Goal: Check status: Check status

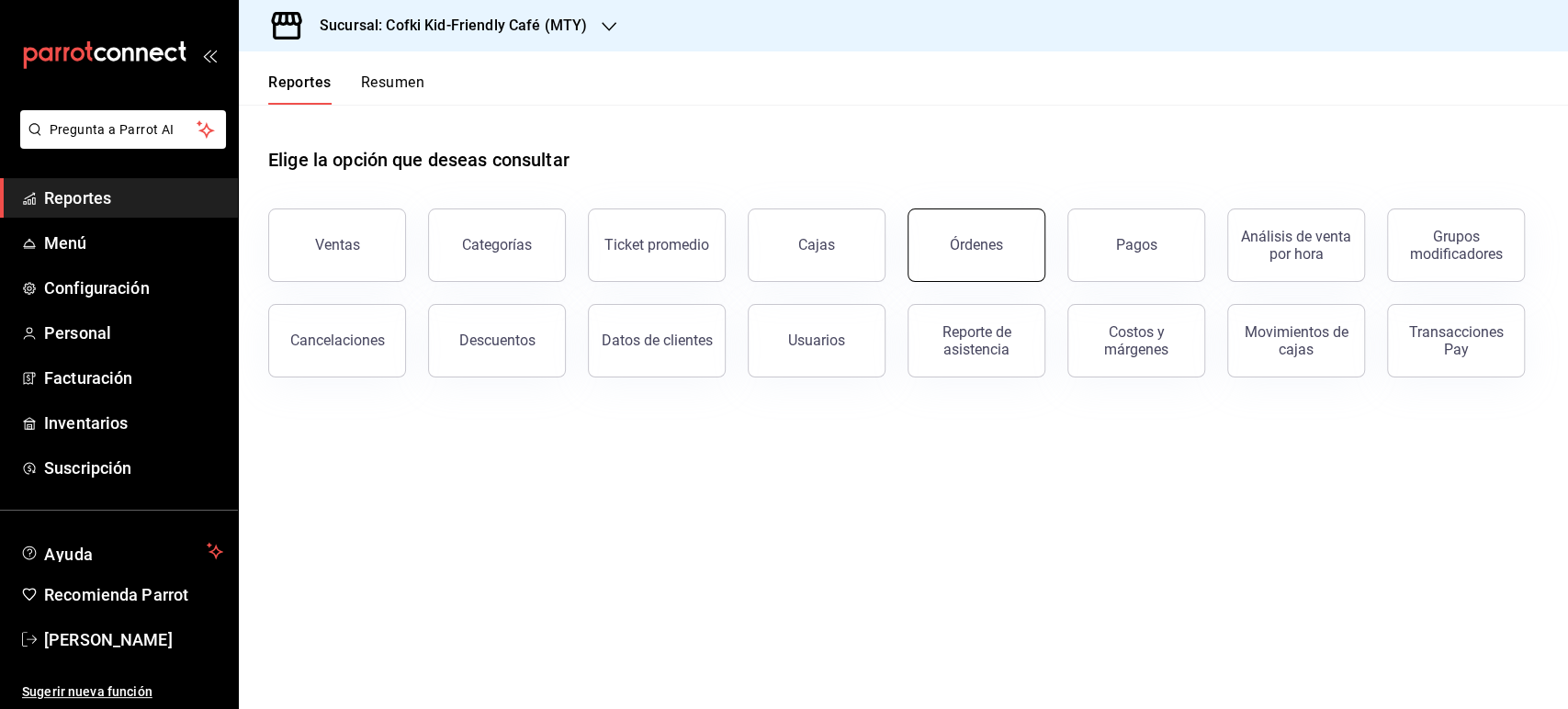
click at [1005, 237] on button "Órdenes" at bounding box center [976, 245] width 138 height 74
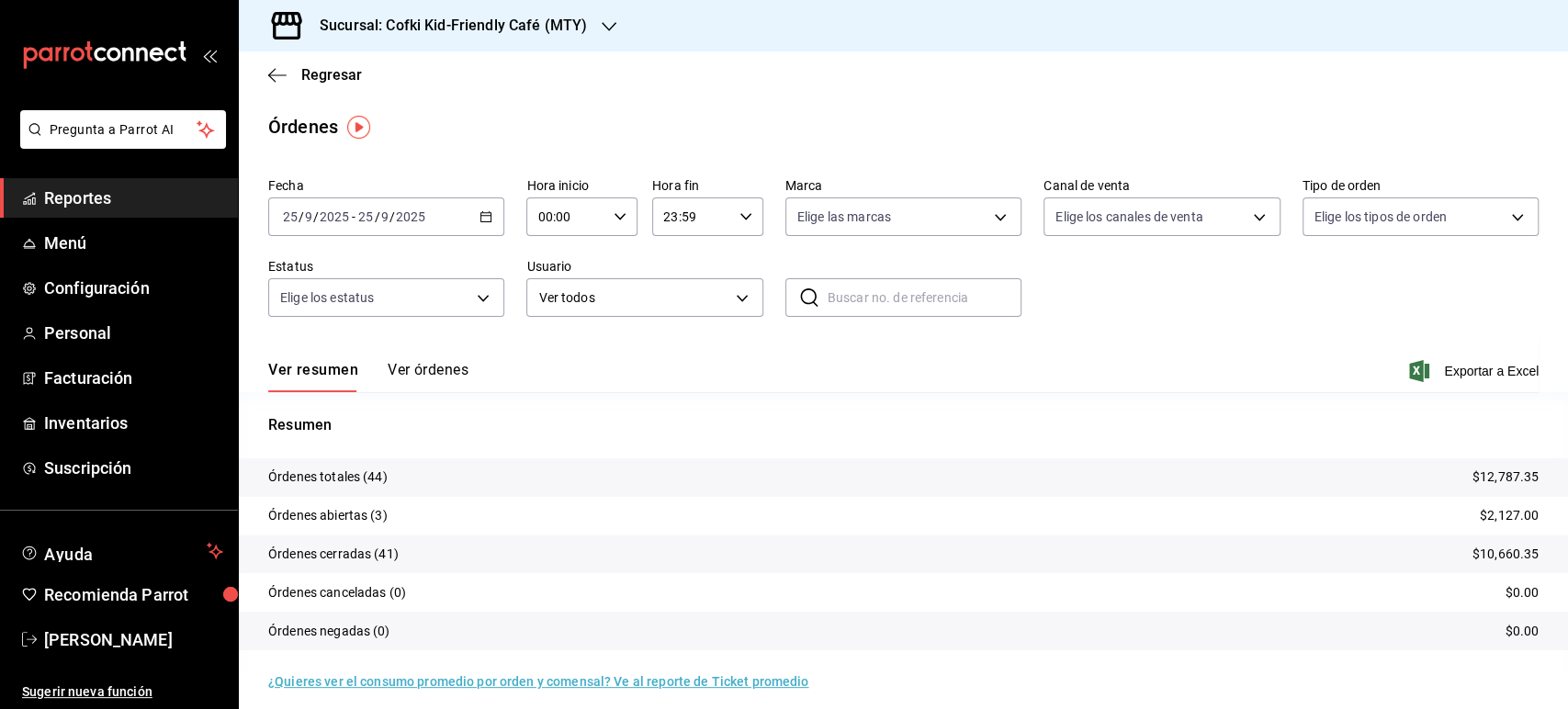
click at [566, 34] on h3 "Sucursal: Cofki Kid-Friendly Café (MTY)" at bounding box center [446, 25] width 282 height 22
click at [441, 106] on div "Cofki Cafe ([GEOGRAPHIC_DATA])" at bounding box center [377, 121] width 276 height 42
click at [400, 225] on div "[DATE] [DATE] - [DATE] [DATE]" at bounding box center [386, 216] width 236 height 39
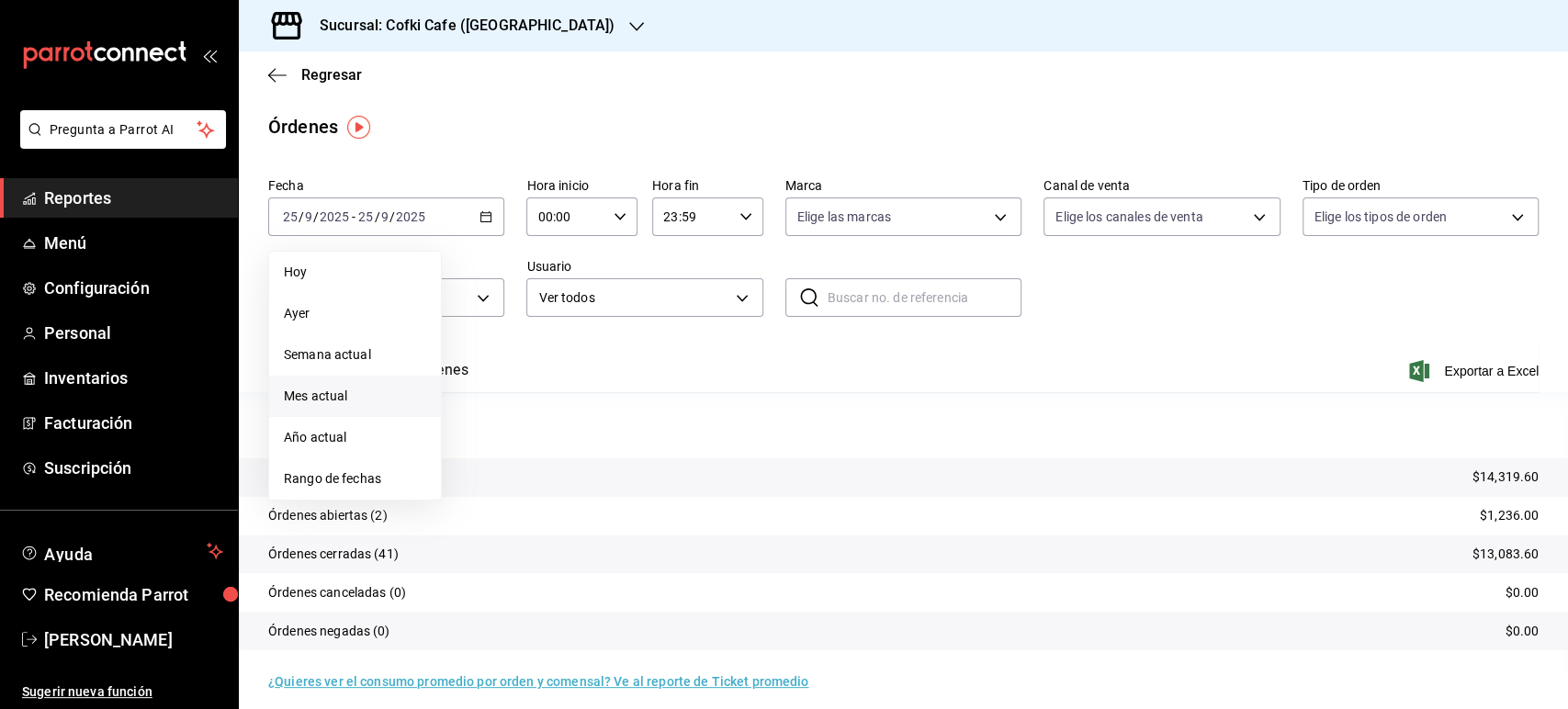
click at [331, 390] on span "Mes actual" at bounding box center [355, 397] width 143 height 19
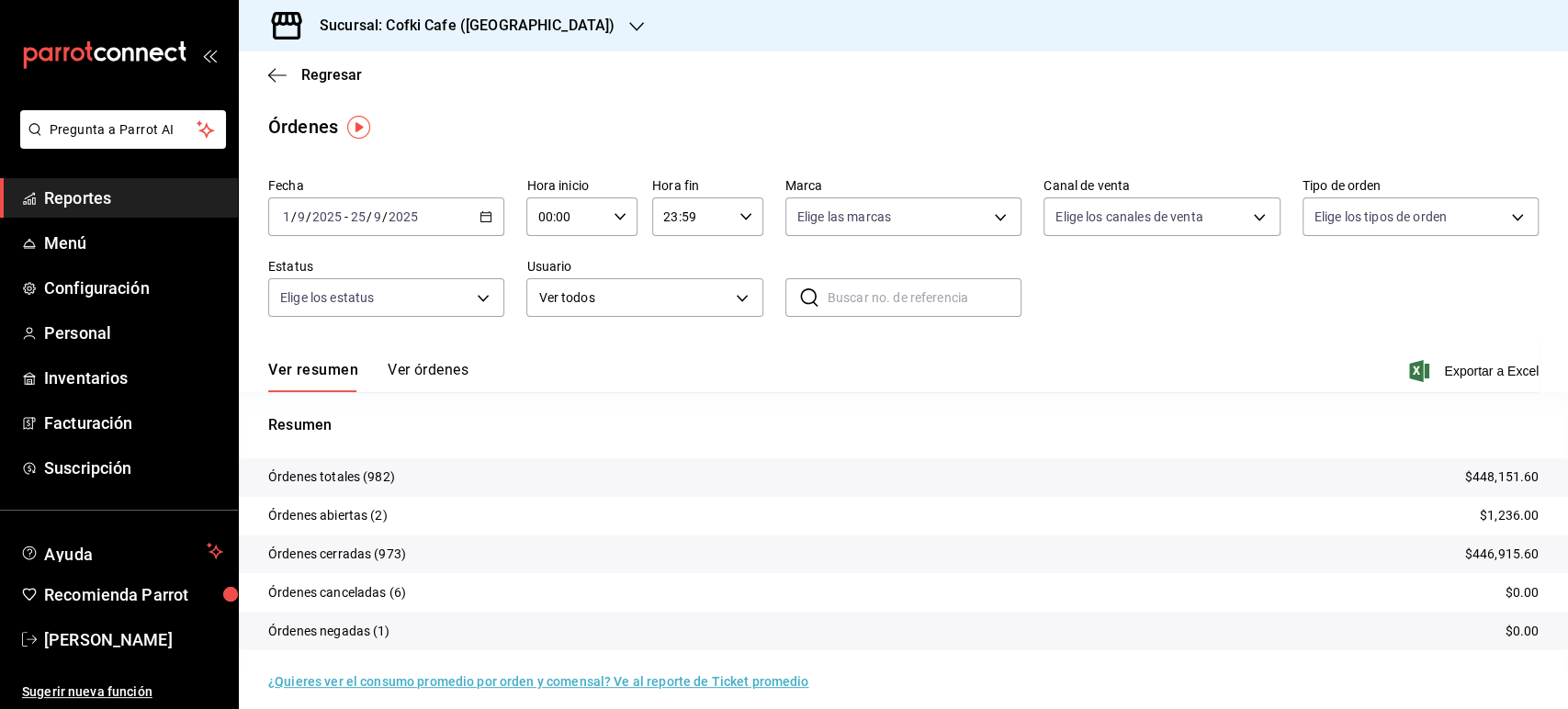
click at [431, 212] on div "[DATE] [DATE] - [DATE] [DATE]" at bounding box center [386, 216] width 236 height 39
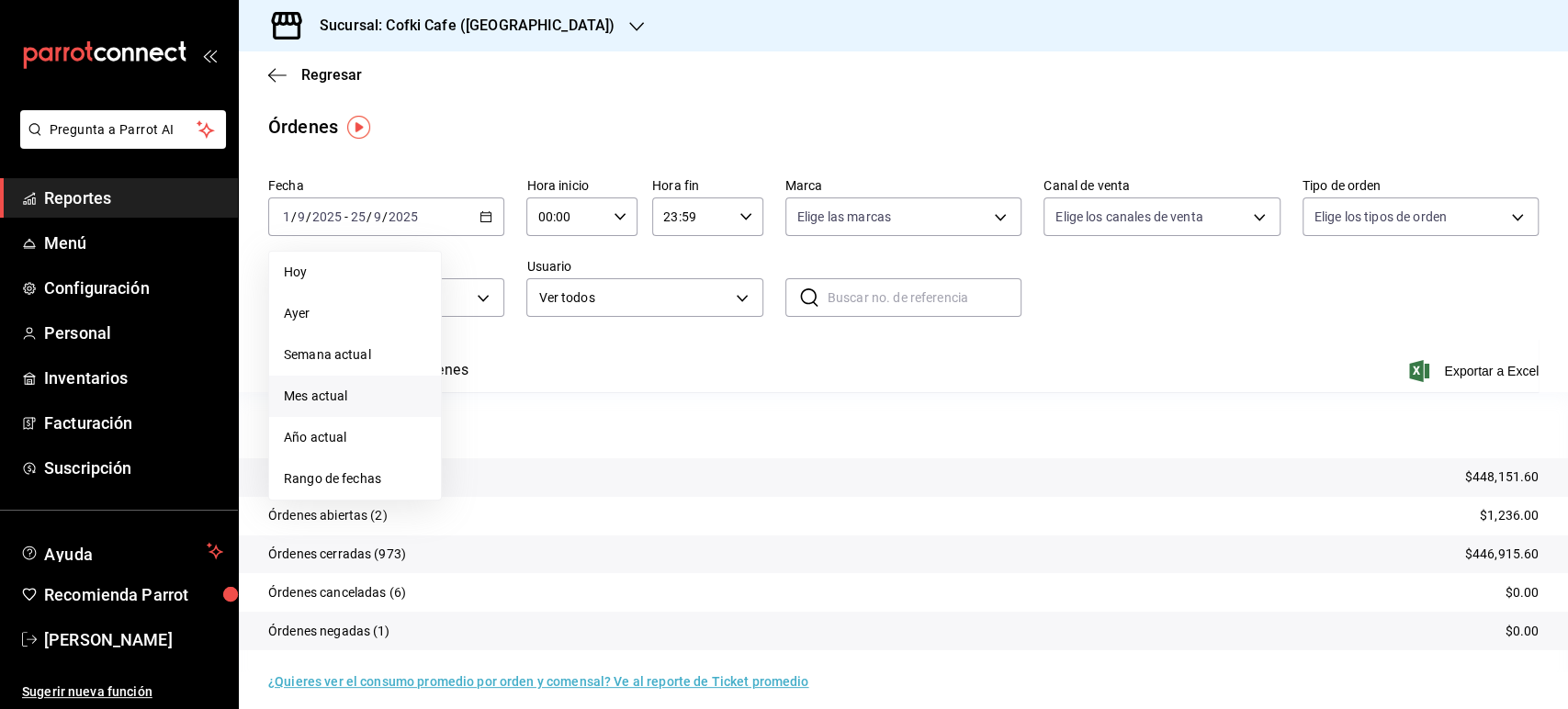
click at [635, 111] on main "Regresar Órdenes Fecha [DATE] [DATE] - [DATE] [DATE] [PERSON_NAME] Semana actua…" at bounding box center [903, 385] width 1329 height 669
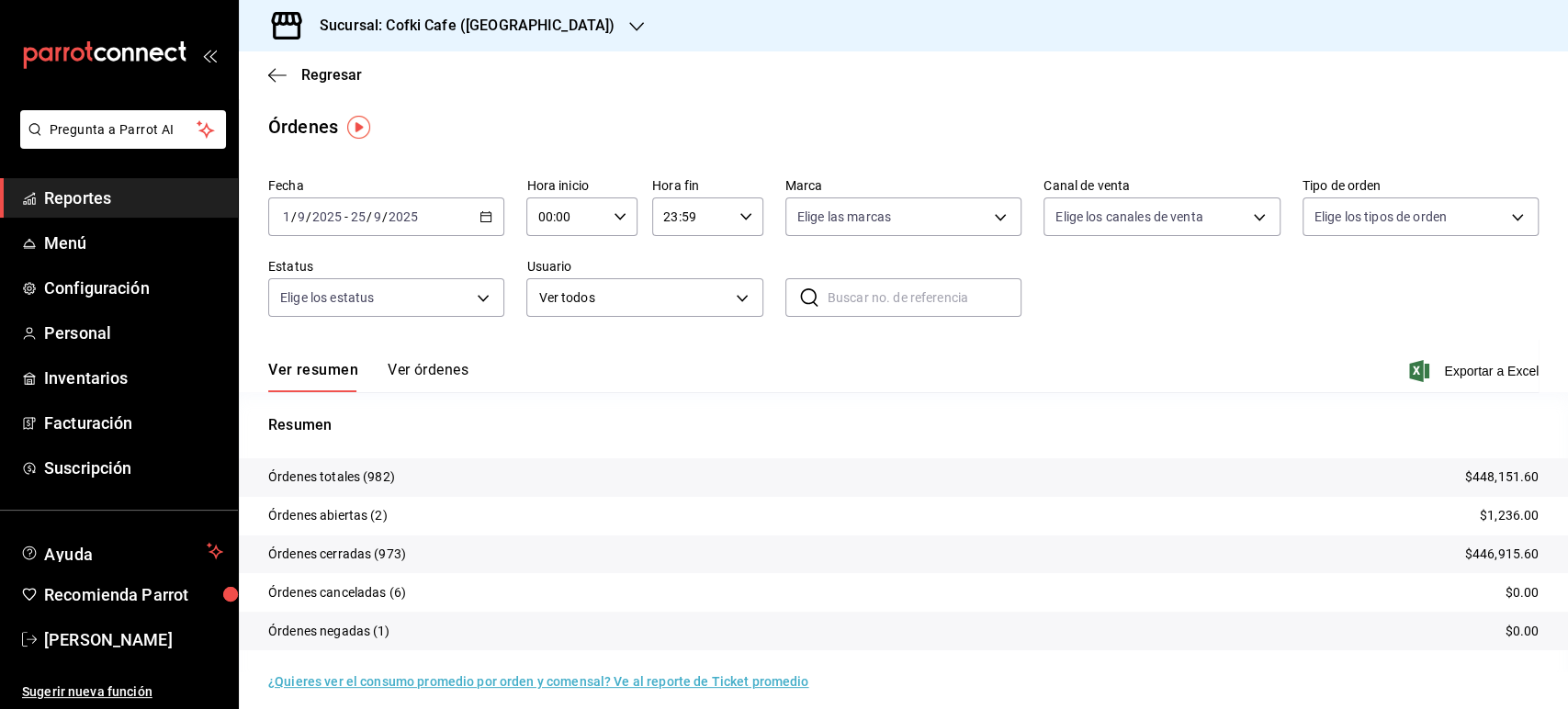
click at [531, 17] on h3 "Sucursal: Cofki Cafe ([GEOGRAPHIC_DATA])" at bounding box center [460, 25] width 310 height 22
click at [405, 77] on span "Cofki Kid-Friendly Café (MTY)" at bounding box center [338, 79] width 170 height 19
click at [547, 10] on div "Sucursal: Cofki Kid-Friendly Café (MTY)" at bounding box center [438, 25] width 370 height 51
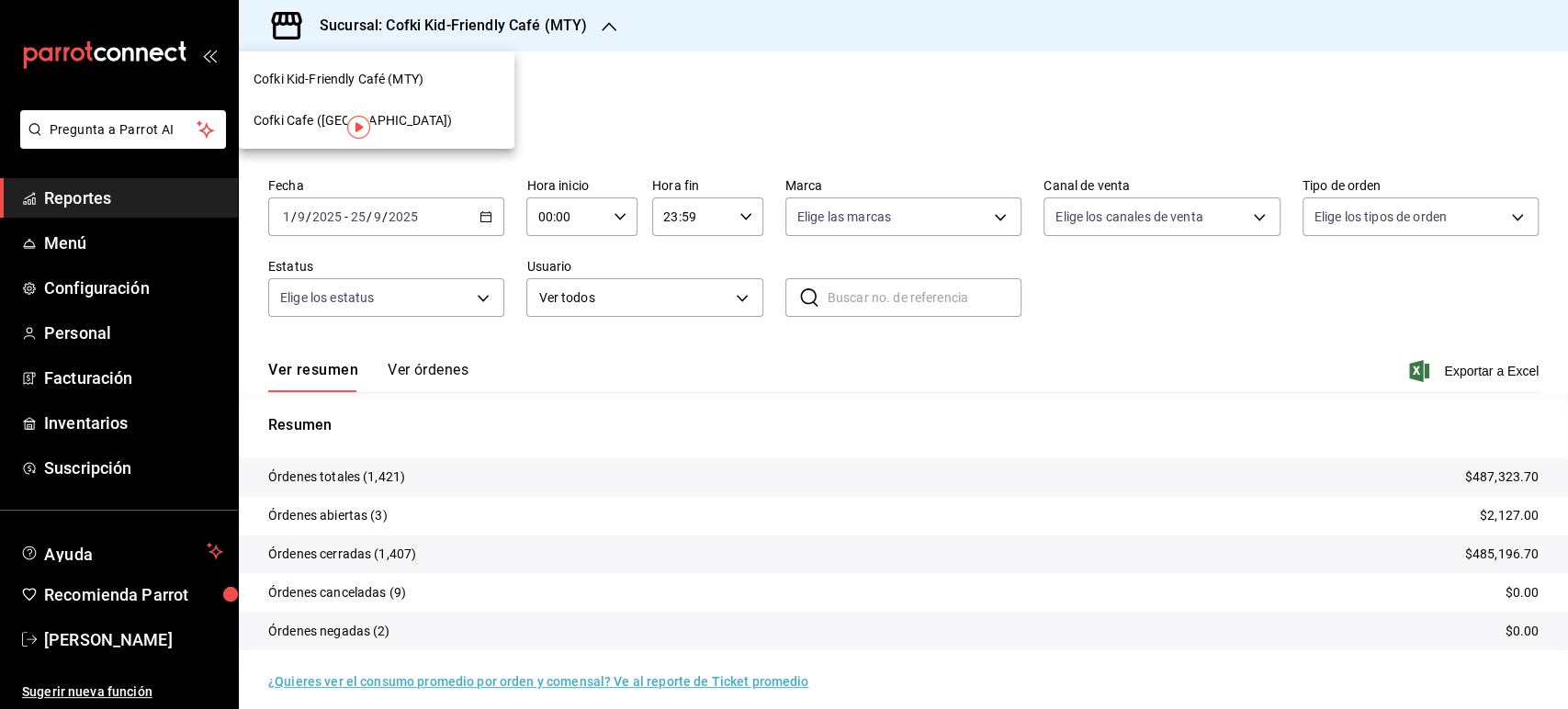
click at [413, 101] on div "Cofki Cafe ([GEOGRAPHIC_DATA])" at bounding box center [377, 121] width 276 height 42
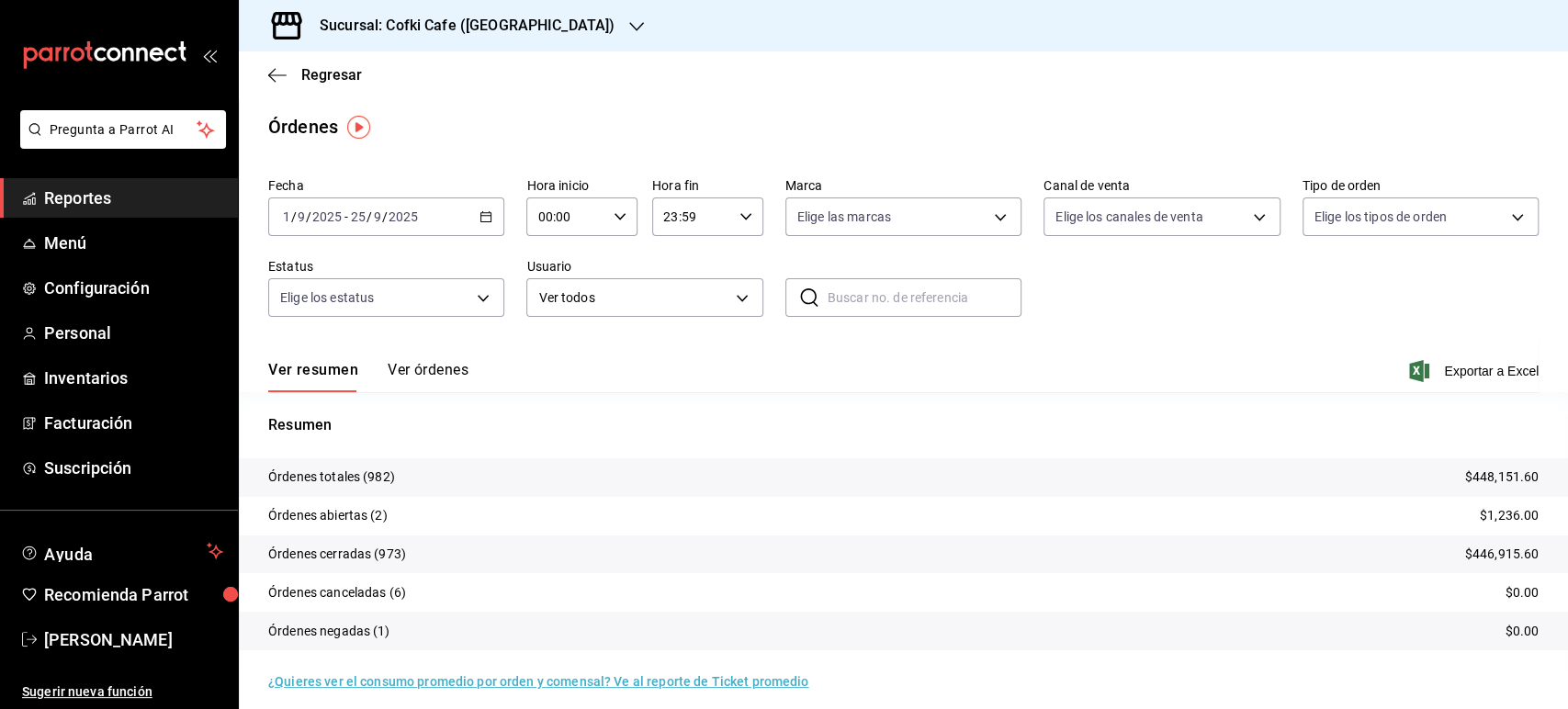
click at [422, 216] on div "[DATE] [DATE] - [DATE] [DATE]" at bounding box center [386, 216] width 236 height 39
click at [368, 476] on span "Rango de fechas" at bounding box center [355, 479] width 143 height 19
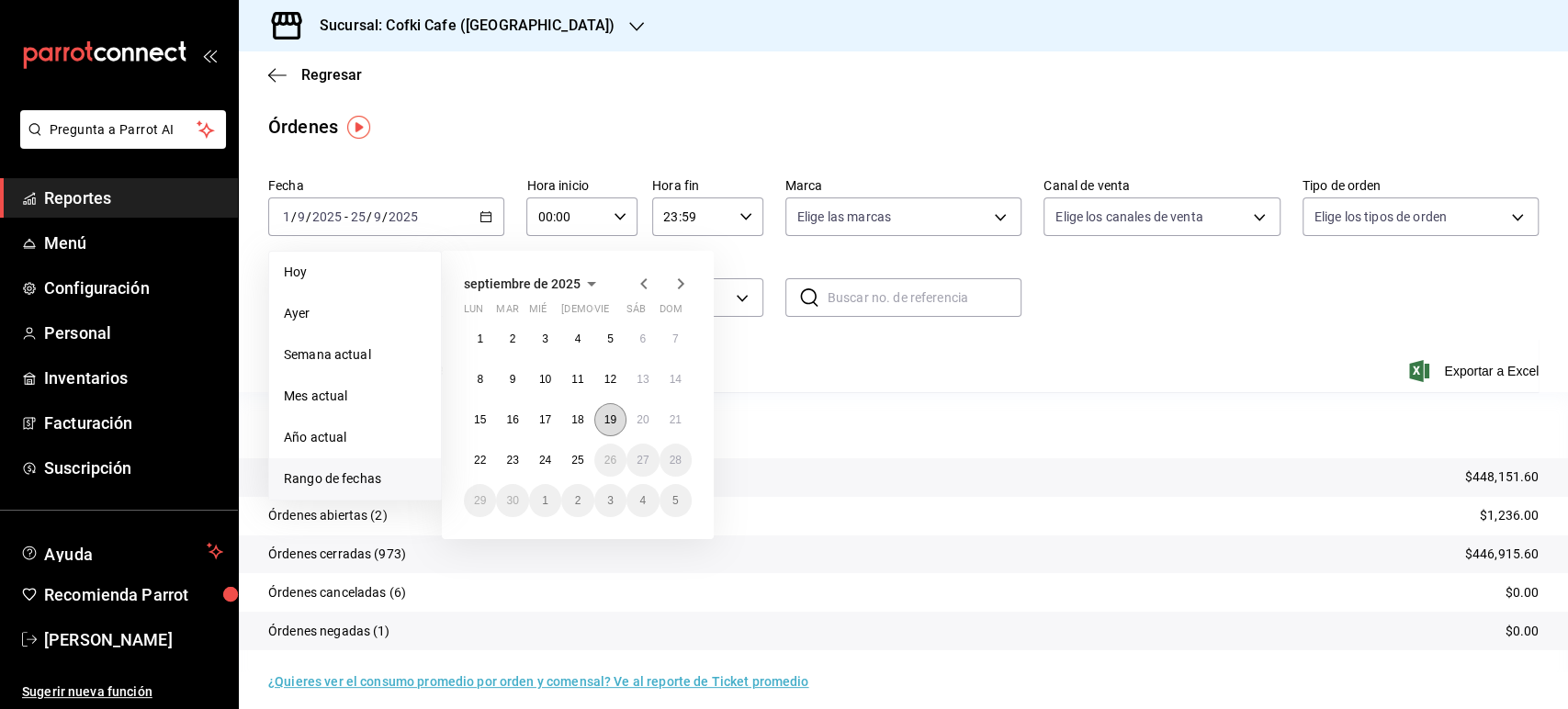
click at [611, 421] on abbr "19" at bounding box center [610, 420] width 12 height 13
click at [510, 456] on abbr "23" at bounding box center [512, 461] width 12 height 13
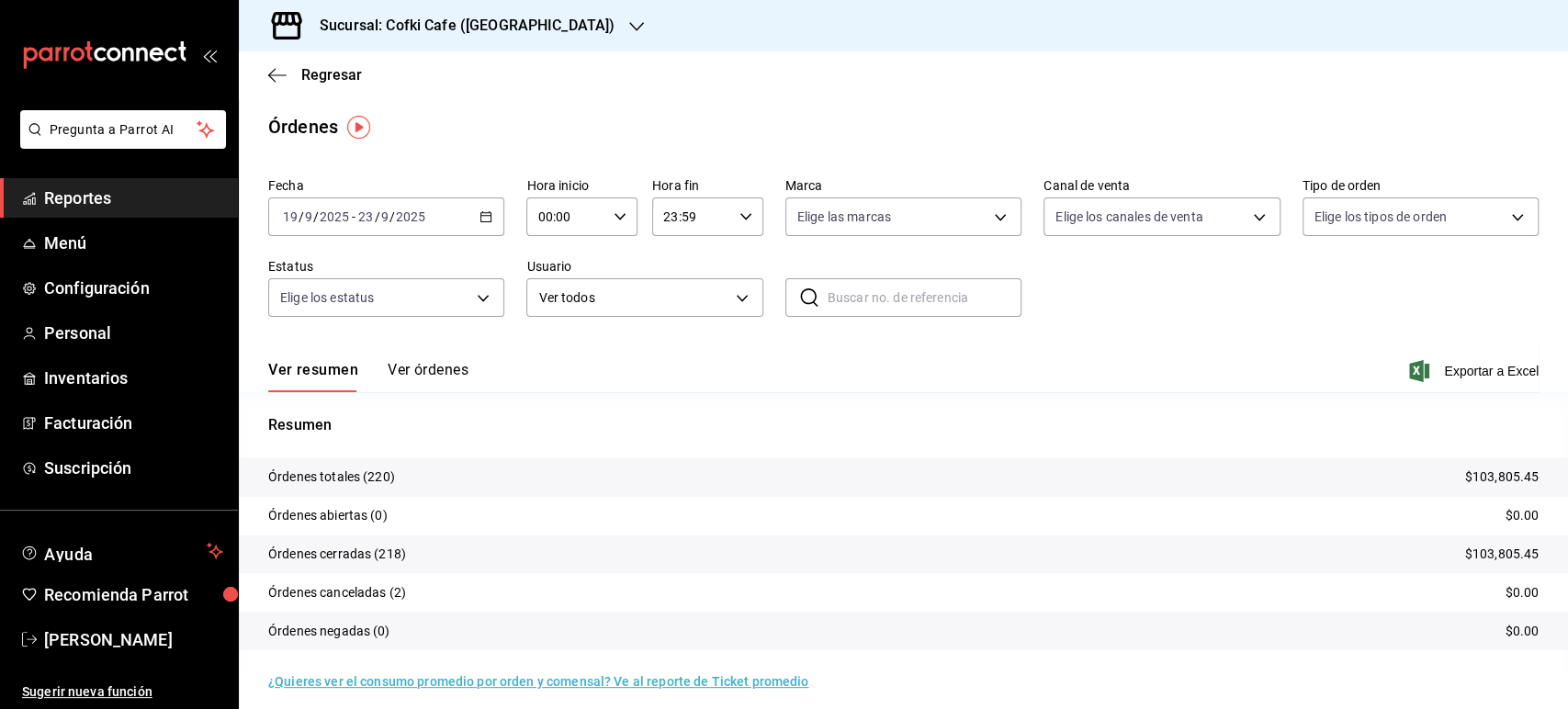
click at [499, 23] on h3 "Sucursal: Cofki Cafe ([GEOGRAPHIC_DATA])" at bounding box center [460, 25] width 310 height 22
click at [415, 87] on span "Cofki Kid-Friendly Café (MTY)" at bounding box center [338, 79] width 170 height 19
